Goal: Information Seeking & Learning: Learn about a topic

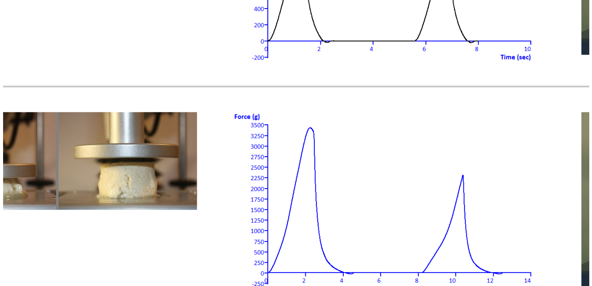
scroll to position [8142, 0]
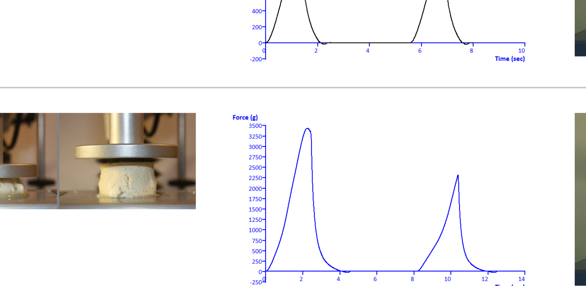
drag, startPoint x: 450, startPoint y: 170, endPoint x: 390, endPoint y: 199, distance: 67.4
click at [390, 199] on img at bounding box center [399, 221] width 77 height 45
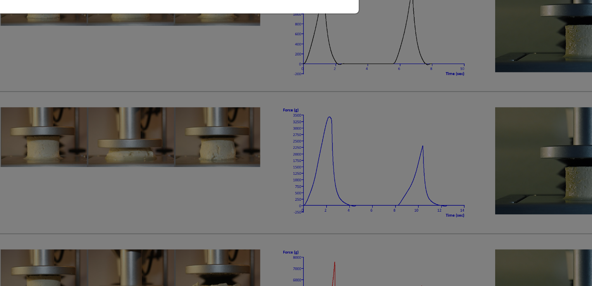
click at [396, 195] on div "× Tofu 50%" at bounding box center [296, 143] width 592 height 286
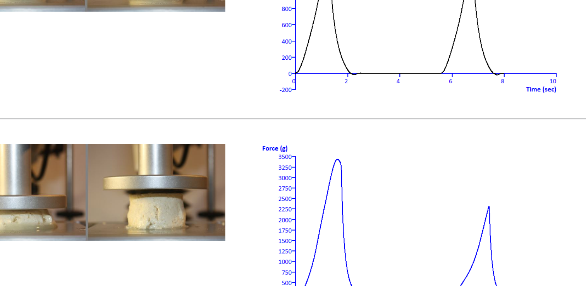
scroll to position [8141, 0]
